Goal: Download file/media: Download file/media

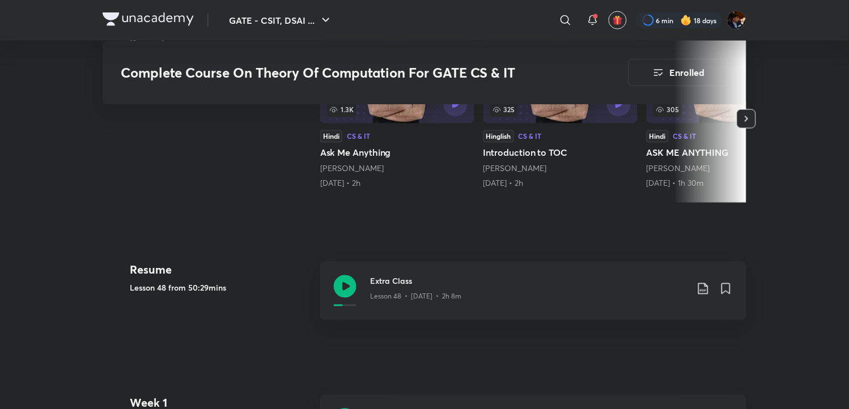
scroll to position [440, 0]
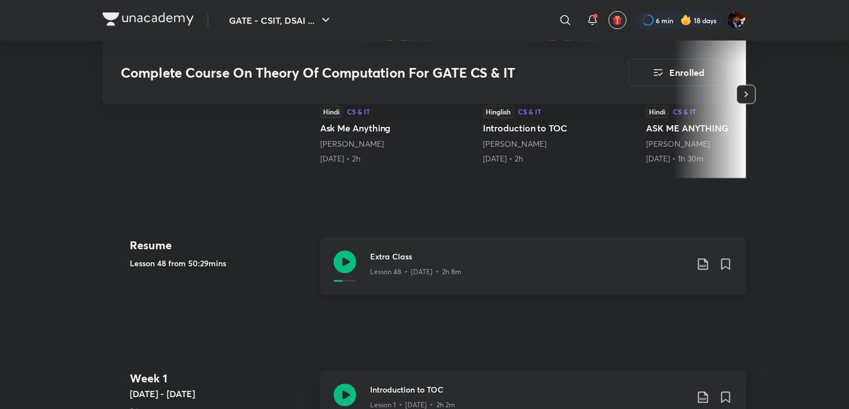
click at [705, 258] on icon at bounding box center [703, 265] width 14 height 14
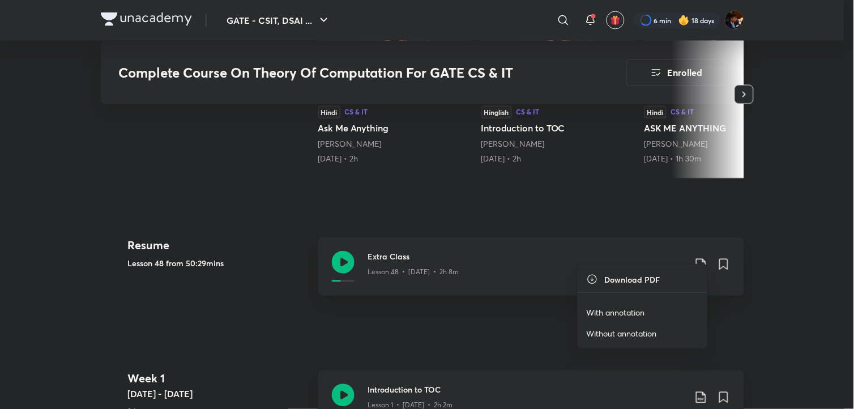
click at [610, 313] on p "With annotation" at bounding box center [616, 313] width 58 height 12
